Goal: Task Accomplishment & Management: Use online tool/utility

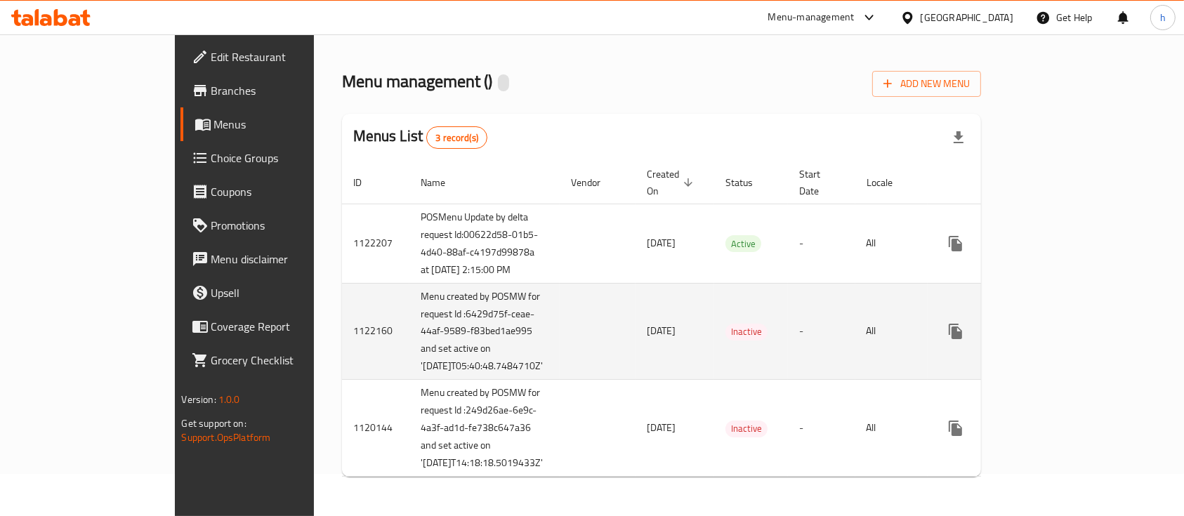
scroll to position [131, 0]
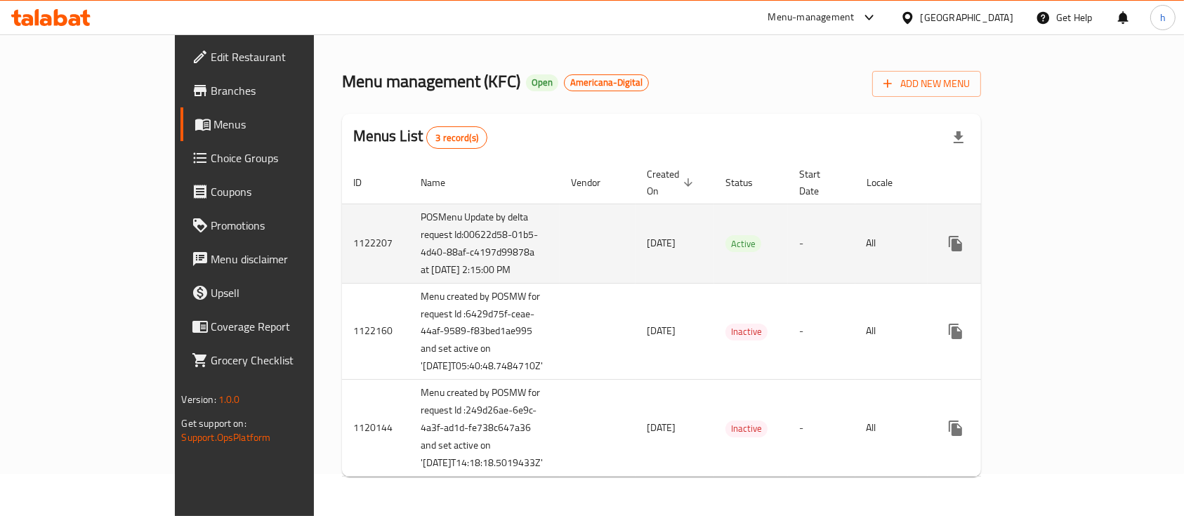
click at [636, 204] on td "[DATE]" at bounding box center [675, 243] width 79 height 79
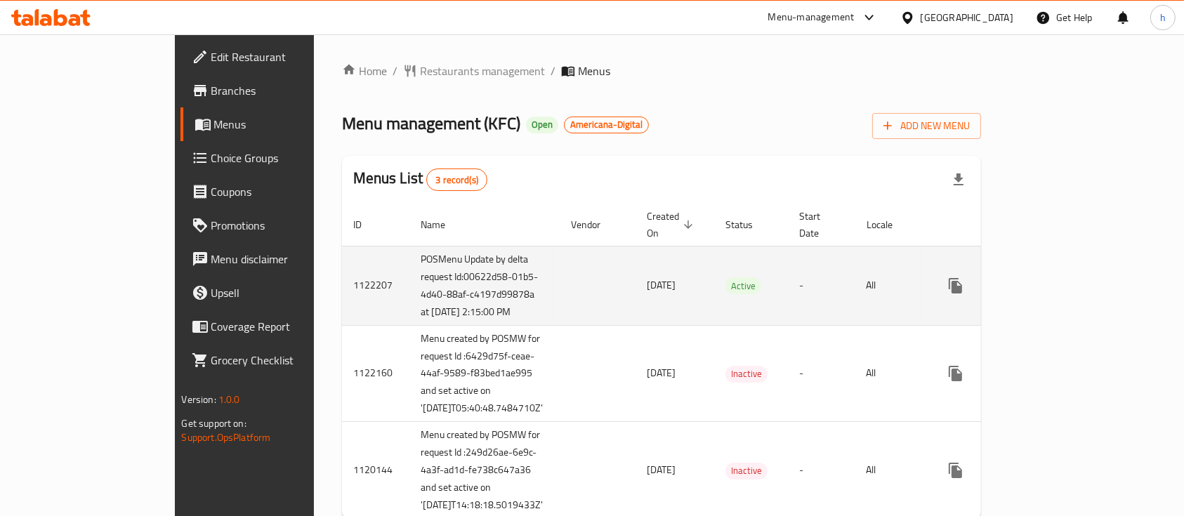
click at [726, 276] on td "Active" at bounding box center [751, 285] width 74 height 79
click at [1063, 284] on icon "enhanced table" at bounding box center [1057, 286] width 13 height 13
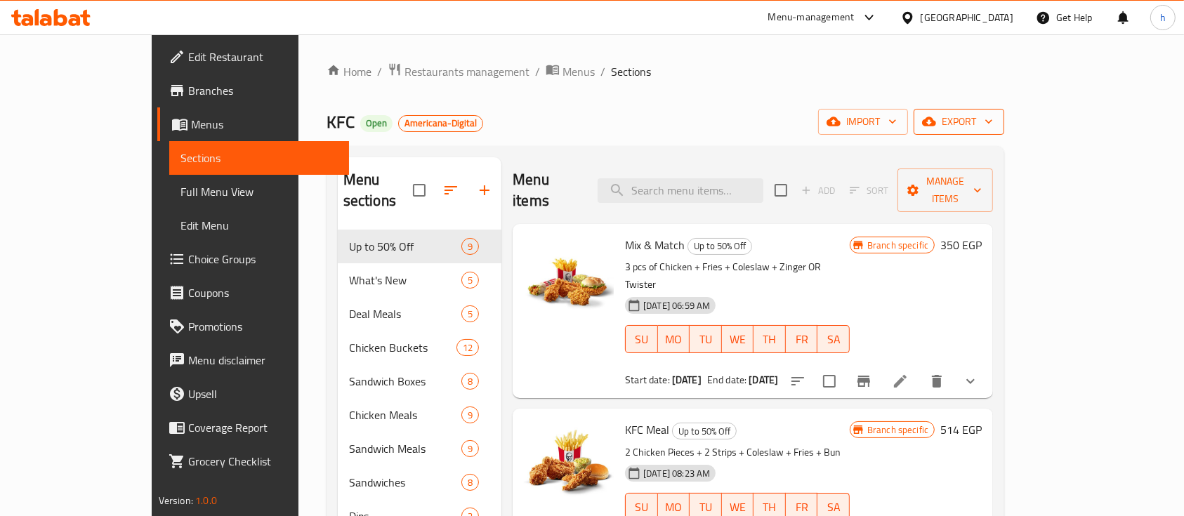
click at [993, 123] on span "export" at bounding box center [959, 122] width 68 height 18
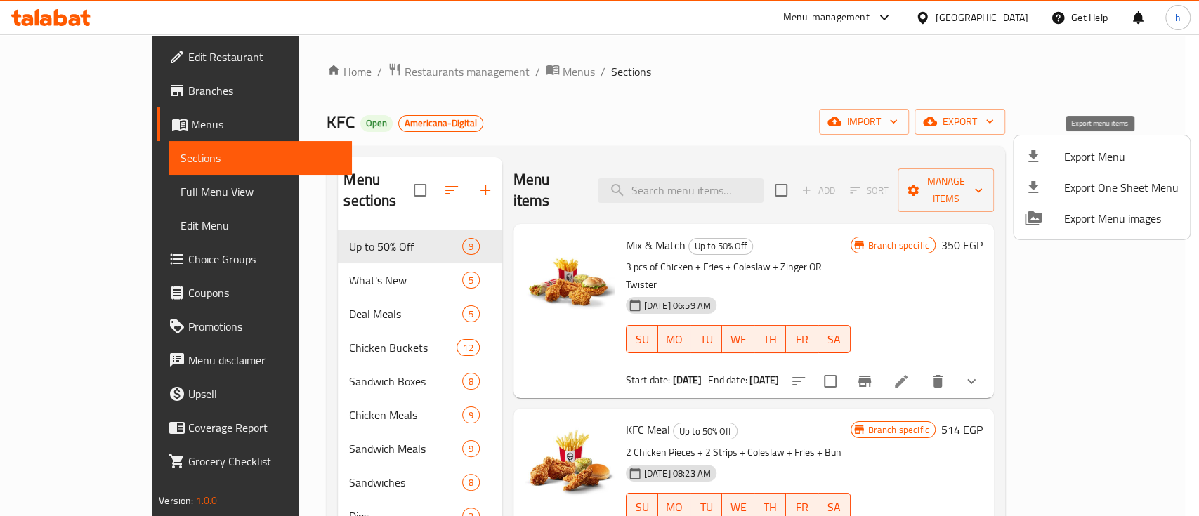
click at [1046, 167] on li "Export Menu" at bounding box center [1102, 156] width 176 height 31
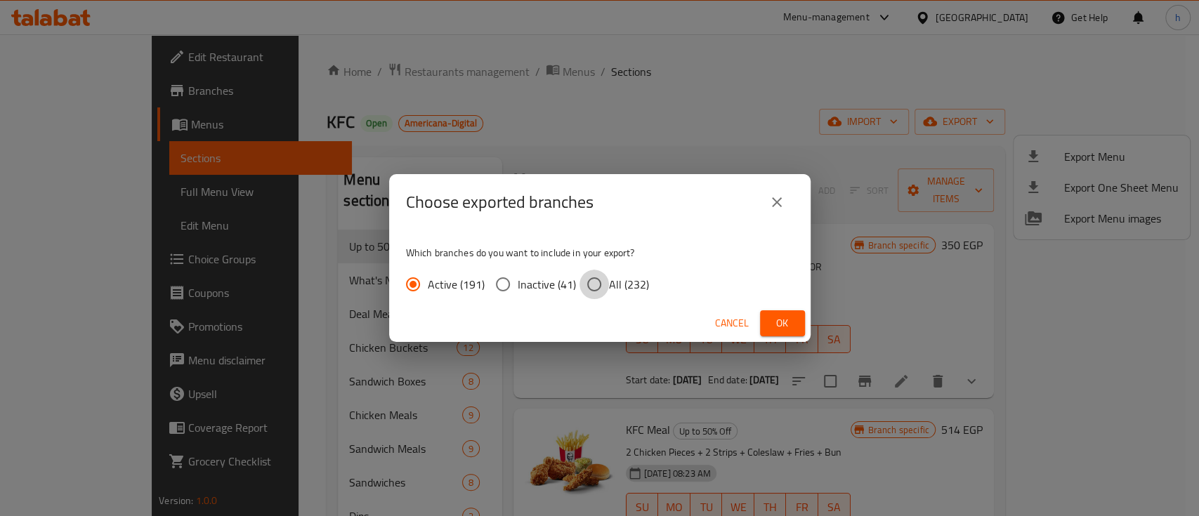
click at [601, 284] on input "All (232)" at bounding box center [594, 285] width 30 height 30
radio input "true"
click at [778, 190] on button "close" at bounding box center [777, 202] width 34 height 34
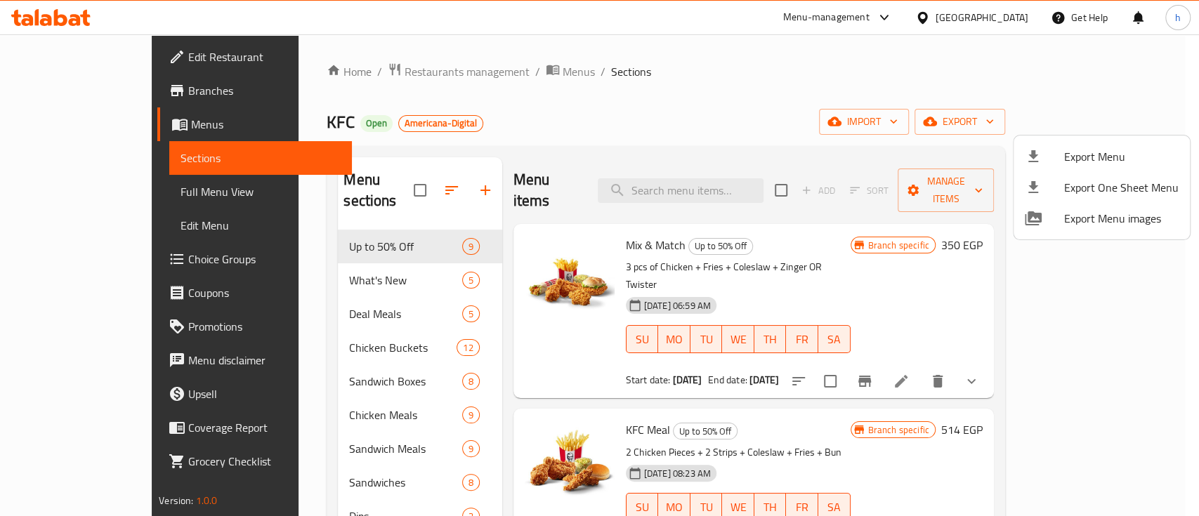
click at [592, 123] on div at bounding box center [599, 258] width 1199 height 516
